Goal: Find specific page/section: Find specific page/section

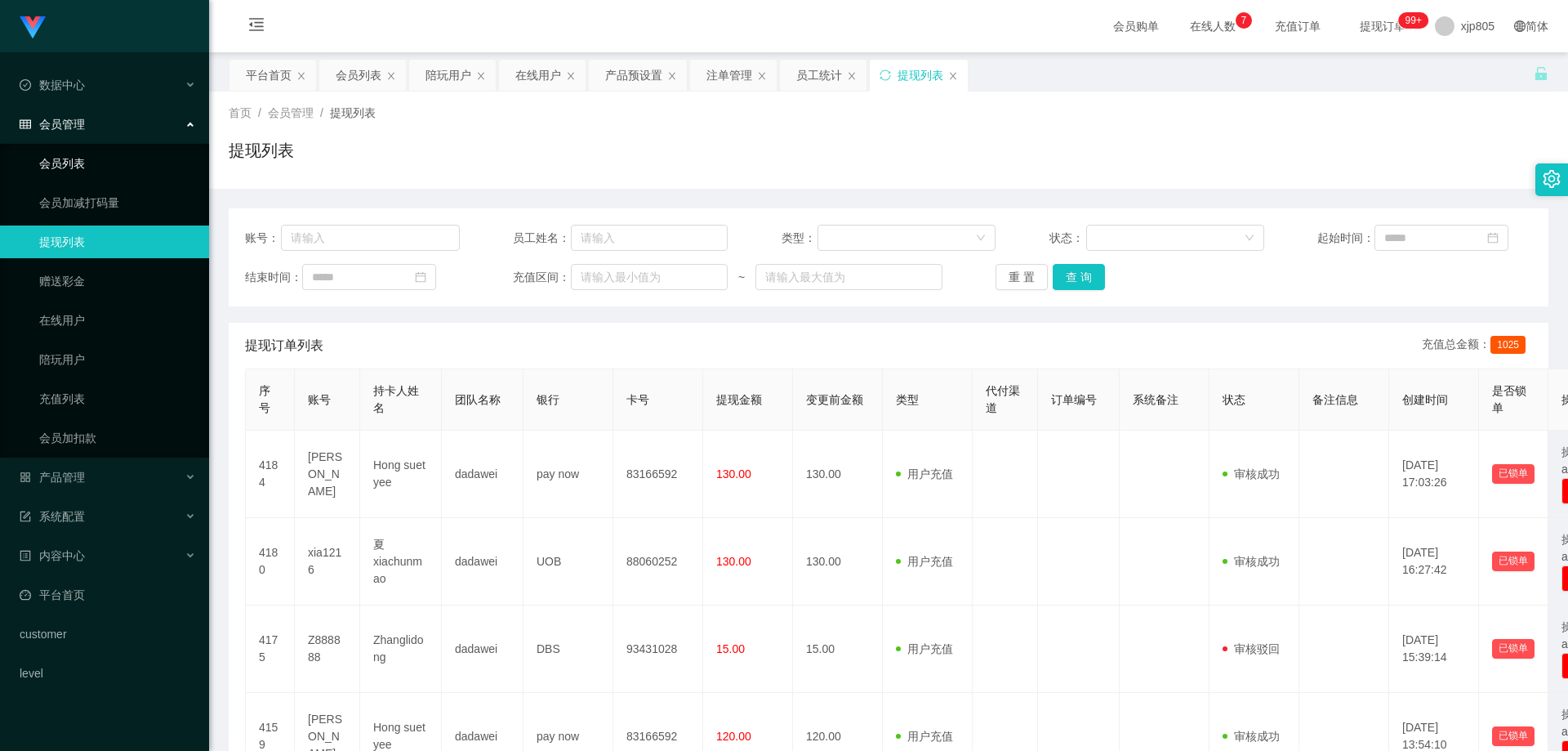
drag, startPoint x: 67, startPoint y: 163, endPoint x: 72, endPoint y: 156, distance: 8.6
click at [68, 163] on link "会员列表" at bounding box center [118, 163] width 157 height 33
